Goal: Communication & Community: Answer question/provide support

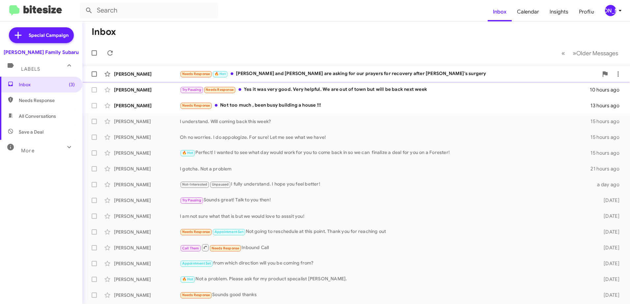
click at [245, 73] on div "Needs Response 🔥 Hot [PERSON_NAME] and [PERSON_NAME] are asking for our prayers…" at bounding box center [389, 74] width 418 height 8
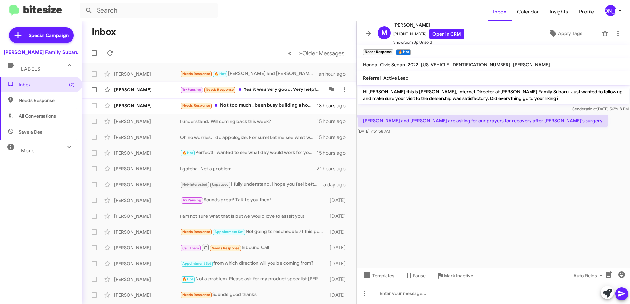
click at [261, 88] on div "Try Pausing Needs Response Yes it was very good. Very helpful. We are out of to…" at bounding box center [252, 90] width 145 height 8
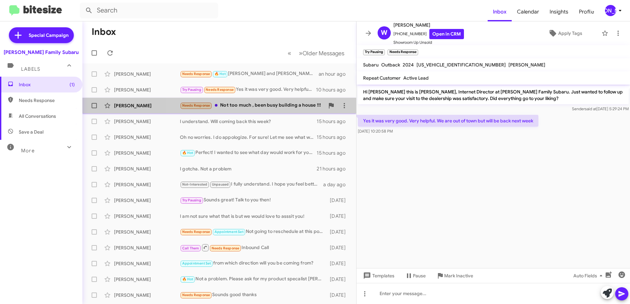
click at [287, 104] on div "Needs Response Not too much , been busy building a house !!!" at bounding box center [252, 106] width 145 height 8
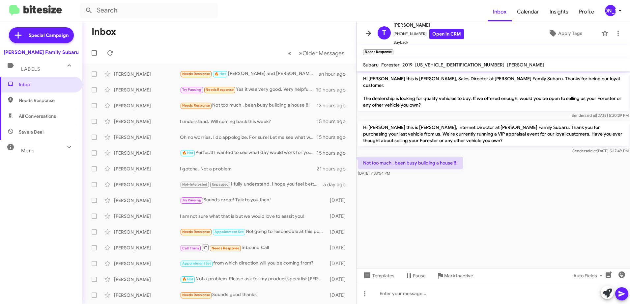
click at [368, 32] on icon at bounding box center [368, 33] width 8 height 8
